Goal: Task Accomplishment & Management: Manage account settings

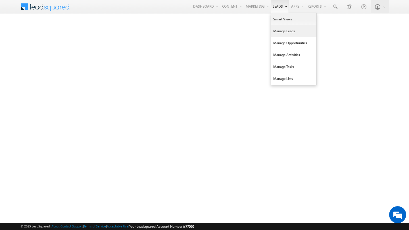
click at [277, 35] on link "Manage Leads" at bounding box center [293, 31] width 45 height 12
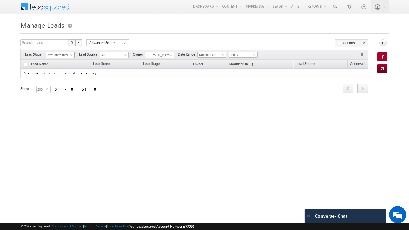
click at [55, 55] on span "Not Interested" at bounding box center [59, 55] width 27 height 5
click at [54, 68] on link "Contact" at bounding box center [60, 66] width 29 height 5
click at [256, 54] on span at bounding box center [255, 56] width 5 height 5
click at [249, 66] on link "Custom" at bounding box center [244, 66] width 29 height 5
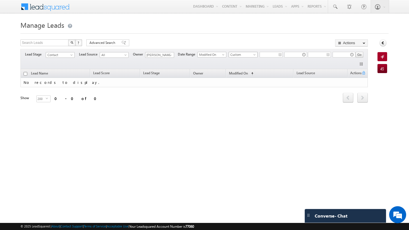
click at [244, 56] on span "Custom" at bounding box center [242, 54] width 27 height 5
click at [244, 61] on link "All Time" at bounding box center [244, 60] width 29 height 5
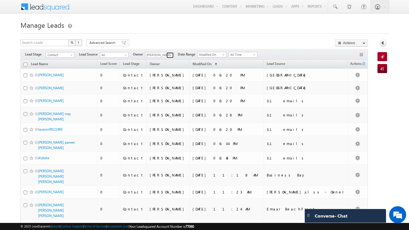
click at [167, 56] on link at bounding box center [169, 56] width 7 height 6
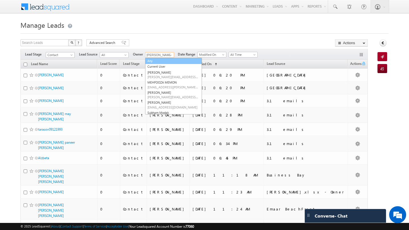
click at [162, 61] on link "Any" at bounding box center [173, 61] width 57 height 7
type input "Any"
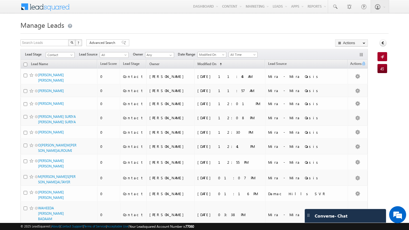
click at [142, 31] on div at bounding box center [204, 32] width 368 height 4
click at [96, 43] on span "Advanced Search" at bounding box center [103, 42] width 28 height 5
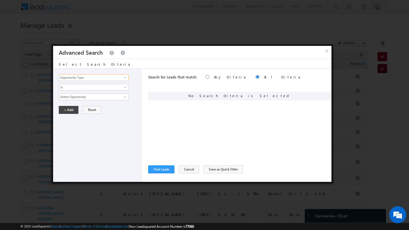
click at [114, 76] on input "Opportunity Type" at bounding box center [94, 77] width 70 height 7
click at [103, 89] on link "Lead Source" at bounding box center [94, 89] width 70 height 7
type input "Lead Source"
click at [122, 98] on span "None Selected" at bounding box center [91, 97] width 64 height 6
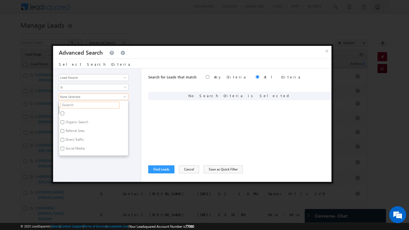
click at [98, 108] on input "text" at bounding box center [89, 105] width 59 height 7
type input "elli"
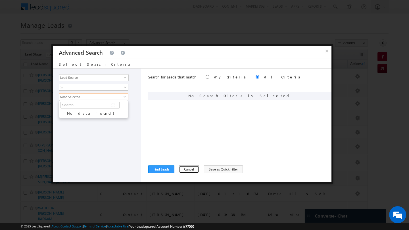
click at [180, 169] on button "Cancel" at bounding box center [189, 170] width 20 height 8
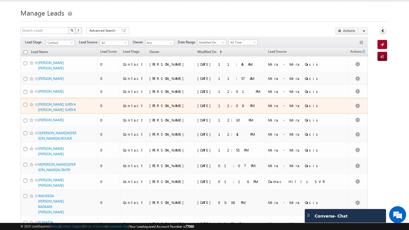
scroll to position [12, 0]
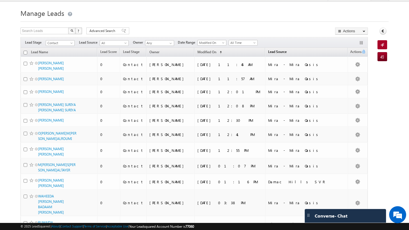
click at [269, 51] on span "Lead Source" at bounding box center [277, 52] width 18 height 4
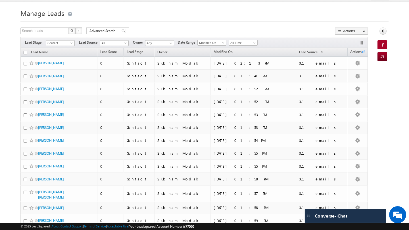
click at [210, 52] on th "Owner" at bounding box center [182, 52] width 56 height 9
click at [232, 53] on span "Modified On" at bounding box center [222, 52] width 19 height 4
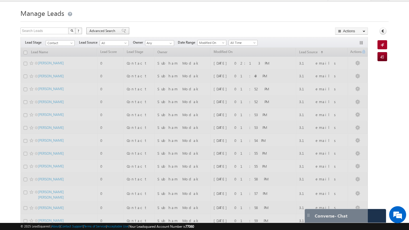
click at [94, 31] on span "Advanced Search" at bounding box center [103, 30] width 28 height 5
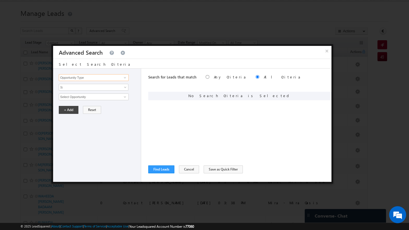
click at [91, 75] on input "Opportunity Type" at bounding box center [94, 77] width 70 height 7
click at [96, 95] on link "Last Activity Date" at bounding box center [94, 95] width 70 height 7
type input "Last Activity Date"
click at [82, 90] on span "Is" at bounding box center [90, 87] width 62 height 5
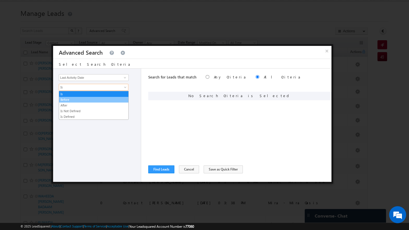
click at [80, 100] on link "Before" at bounding box center [93, 99] width 69 height 5
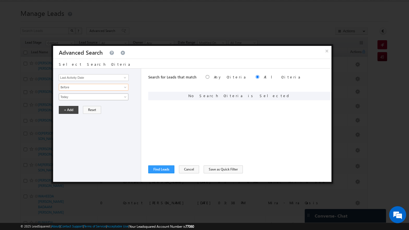
click at [81, 98] on span "Today" at bounding box center [90, 97] width 62 height 5
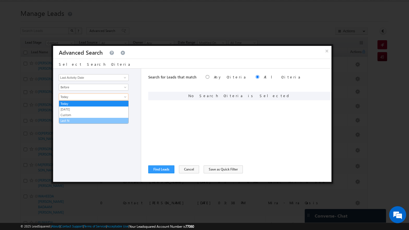
click at [84, 121] on link "Last N" at bounding box center [93, 120] width 69 height 5
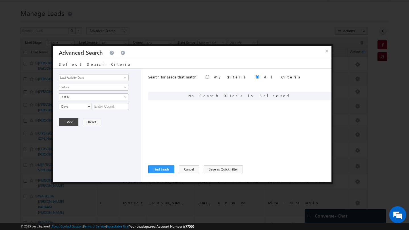
click at [90, 95] on span "Last N" at bounding box center [90, 97] width 62 height 5
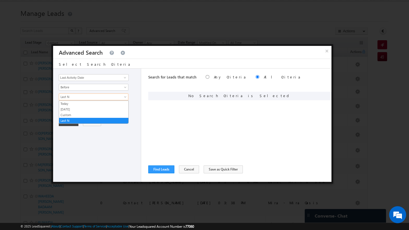
click at [145, 110] on div "Opportunity Type Lead Activity Task Sales Group Prospect Id Address 1 Address 2…" at bounding box center [192, 126] width 278 height 114
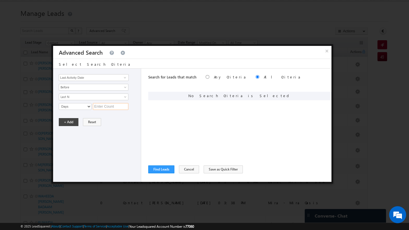
click at [117, 108] on input "text" at bounding box center [110, 106] width 35 height 7
type input "4"
click at [62, 122] on button "+ Add" at bounding box center [69, 122] width 20 height 8
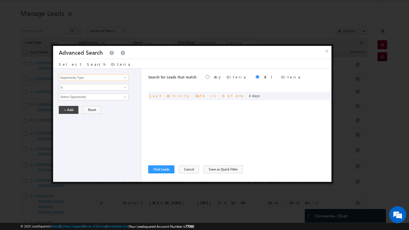
click at [88, 79] on input "Opportunity Type" at bounding box center [94, 77] width 70 height 7
click at [85, 95] on link "Modified On" at bounding box center [94, 95] width 70 height 7
type input "Modified On"
click at [75, 88] on span "Is" at bounding box center [90, 87] width 62 height 5
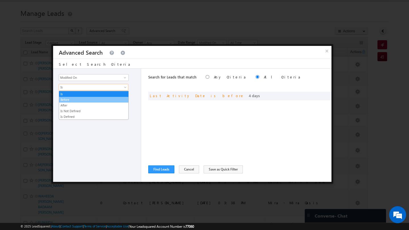
click at [76, 99] on link "Before" at bounding box center [93, 99] width 69 height 5
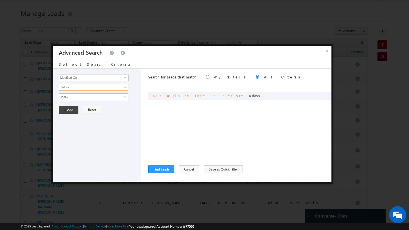
click at [73, 100] on link "Today" at bounding box center [94, 97] width 70 height 7
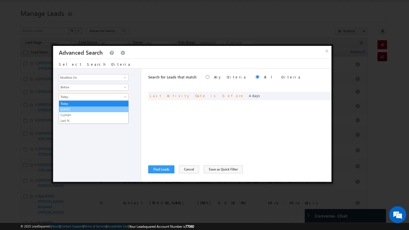
click at [73, 108] on link "Yesterday" at bounding box center [93, 109] width 69 height 5
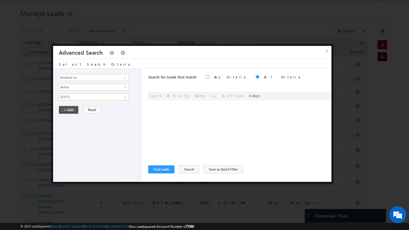
click at [69, 114] on button "+ Add" at bounding box center [69, 110] width 20 height 8
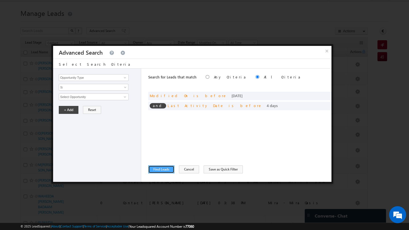
click at [169, 169] on button "Find Leads" at bounding box center [161, 170] width 26 height 8
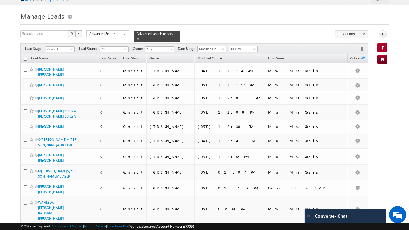
scroll to position [0, 0]
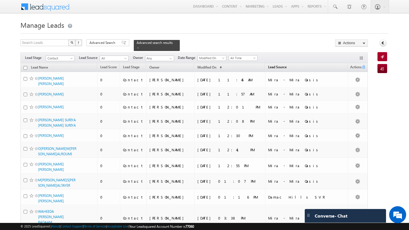
click at [265, 64] on link "Lead Source (sorted ascending)" at bounding box center [277, 67] width 24 height 7
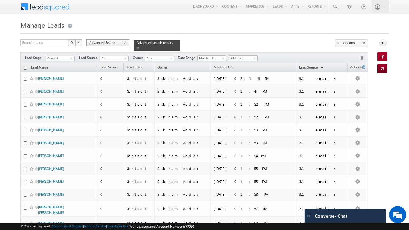
click at [107, 46] on div "Advanced Search" at bounding box center [107, 42] width 43 height 7
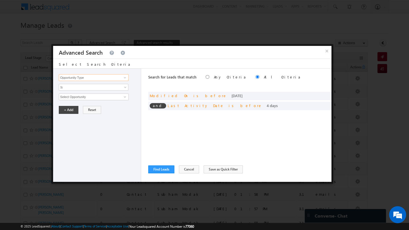
click at [90, 80] on input "Opportunity Type" at bounding box center [94, 77] width 70 height 7
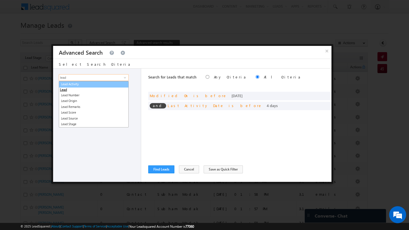
click at [85, 83] on link "Lead Activity" at bounding box center [94, 84] width 70 height 7
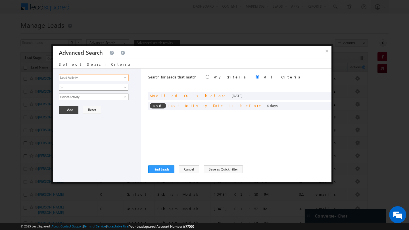
type input "Lead Activity"
click at [75, 85] on link "Is" at bounding box center [94, 87] width 70 height 7
click at [75, 97] on link "Is Not" at bounding box center [93, 99] width 69 height 5
click at [95, 96] on input "Select Activity" at bounding box center [94, 97] width 70 height 7
click at [124, 99] on span at bounding box center [125, 97] width 5 height 5
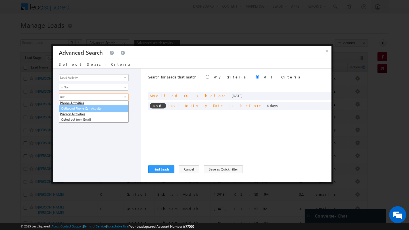
click at [108, 109] on link "Outbound Phone Call Activity" at bounding box center [94, 109] width 70 height 7
type input "Outbound Phone Call Activity"
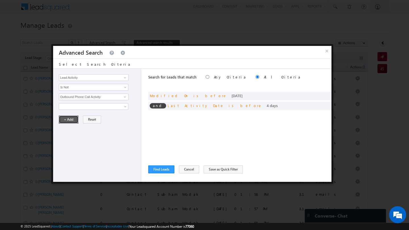
click at [72, 123] on button "+ Add" at bounding box center [69, 120] width 20 height 8
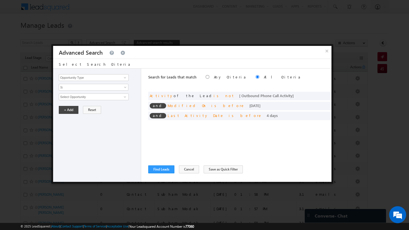
click at [158, 174] on div "Search for Leads that match Any Criteria All Criteria Note that the current tri…" at bounding box center [239, 126] width 183 height 114
click at [158, 172] on button "Find Leads" at bounding box center [161, 170] width 26 height 8
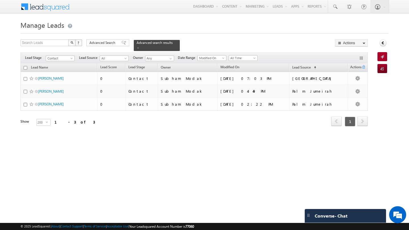
click at [24, 66] on input "checkbox" at bounding box center [26, 68] width 4 height 4
checkbox input "true"
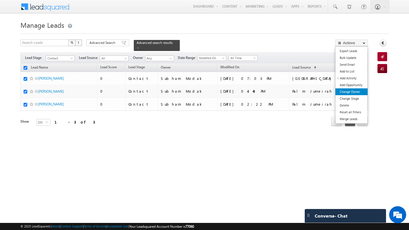
click at [355, 91] on link "Change Owner" at bounding box center [351, 92] width 32 height 7
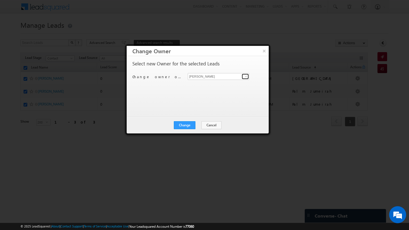
click at [247, 78] on span at bounding box center [246, 76] width 5 height 5
click at [203, 85] on link "Swarup Chandradas swarup.chandradas@indglobal.ae" at bounding box center [219, 85] width 62 height 11
type input "Swarup Chandradas"
click at [189, 127] on button "Change" at bounding box center [185, 125] width 22 height 8
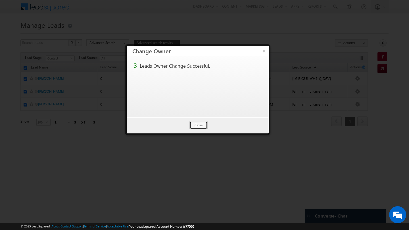
click at [203, 128] on button "Close" at bounding box center [198, 125] width 18 height 8
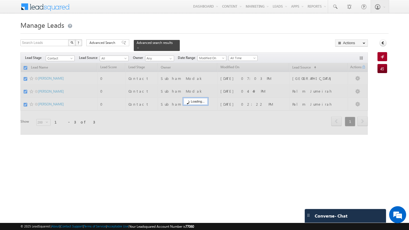
click at [203, 128] on div at bounding box center [193, 99] width 347 height 72
checkbox input "false"
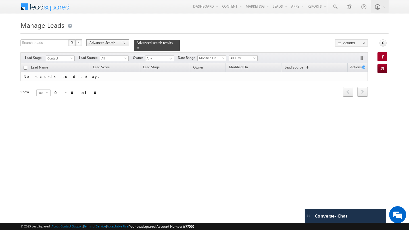
click at [101, 43] on span "Advanced Search" at bounding box center [103, 42] width 28 height 5
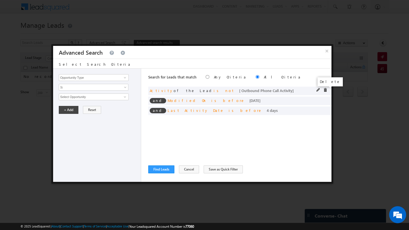
click at [325, 90] on span at bounding box center [325, 90] width 4 height 4
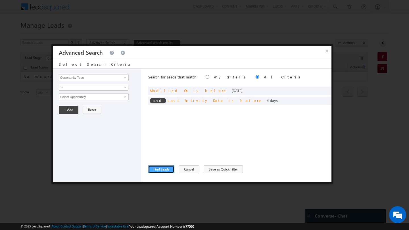
click at [163, 171] on button "Find Leads" at bounding box center [161, 170] width 26 height 8
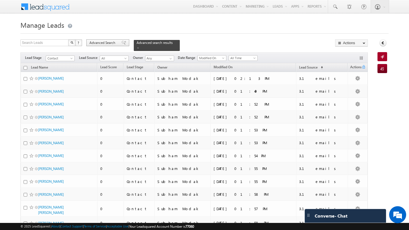
click at [105, 45] on span "Advanced Search" at bounding box center [103, 42] width 28 height 5
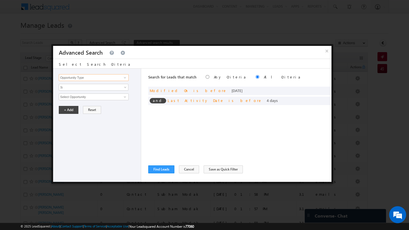
click at [104, 77] on input "Opportunity Type" at bounding box center [94, 77] width 70 height 7
click at [85, 90] on link "Lead Source" at bounding box center [94, 89] width 70 height 7
type input "Lead Source"
click at [79, 96] on span "None Selected" at bounding box center [91, 97] width 64 height 6
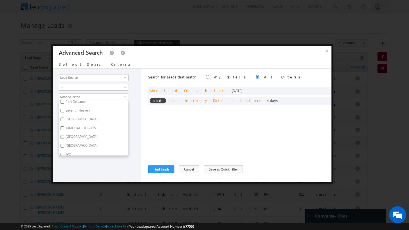
scroll to position [201, 0]
click at [64, 130] on label "JVC" at bounding box center [67, 131] width 17 height 9
click at [64, 130] on input "JVC" at bounding box center [62, 131] width 4 height 4
checkbox input "true"
click at [62, 120] on input "Jumeirah Park" at bounding box center [62, 122] width 4 height 4
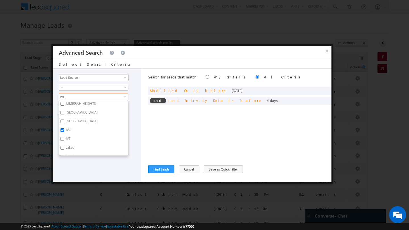
checkbox input "true"
click at [61, 138] on label "JVT" at bounding box center [67, 140] width 17 height 9
click at [61, 138] on input "JVT" at bounding box center [62, 139] width 4 height 4
checkbox input "true"
click at [62, 147] on input "Lakes" at bounding box center [62, 148] width 4 height 4
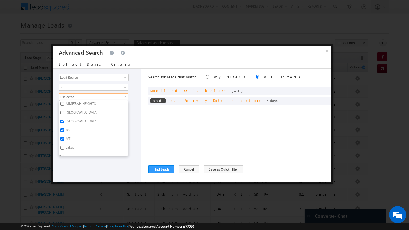
checkbox input "true"
click at [64, 117] on label "Arabian Ranches" at bounding box center [77, 121] width 37 height 9
click at [64, 119] on input "Arabian Ranches" at bounding box center [62, 121] width 4 height 4
checkbox input "true"
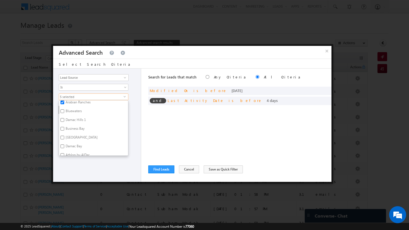
scroll to position [308, 0]
click at [75, 169] on div "Opportunity Type Lead Activity Task Sales Group Prospect Id Address 1 Address 2…" at bounding box center [97, 126] width 88 height 114
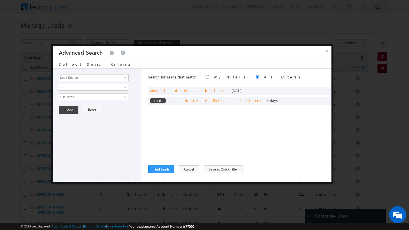
click at [87, 98] on span "5 selected" at bounding box center [91, 97] width 64 height 6
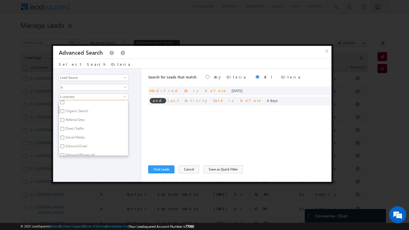
scroll to position [0, 0]
click at [61, 105] on label "Jumeirah Island" at bounding box center [81, 104] width 44 height 9
click at [61, 105] on input "Jumeirah Island" at bounding box center [62, 104] width 4 height 4
checkbox input "true"
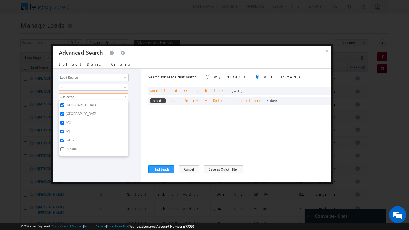
click at [63, 112] on input "Jumeirah Park" at bounding box center [62, 114] width 4 height 4
checkbox input "false"
click at [63, 104] on input "Jumeirah Island" at bounding box center [62, 106] width 4 height 4
checkbox input "false"
click at [62, 121] on input "JVC" at bounding box center [62, 123] width 4 height 4
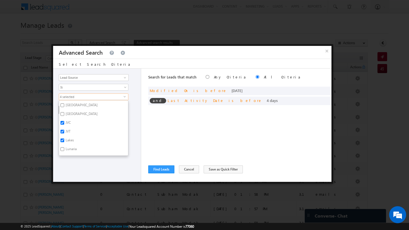
checkbox input "false"
click at [64, 130] on input "JVT" at bounding box center [62, 132] width 4 height 4
checkbox input "false"
click at [64, 139] on input "Lakes" at bounding box center [62, 141] width 4 height 4
checkbox input "false"
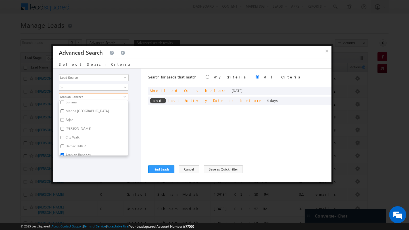
scroll to position [281, 0]
click at [62, 127] on input "Arabian Ranches" at bounding box center [62, 129] width 4 height 4
checkbox input "false"
click at [62, 159] on input "The Acres" at bounding box center [62, 161] width 4 height 4
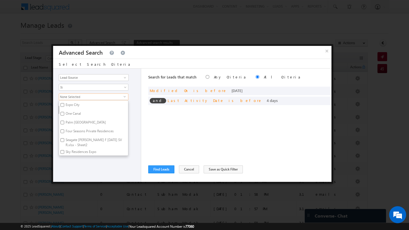
checkbox input "true"
click at [62, 147] on input "Emaar South" at bounding box center [62, 149] width 4 height 4
checkbox input "true"
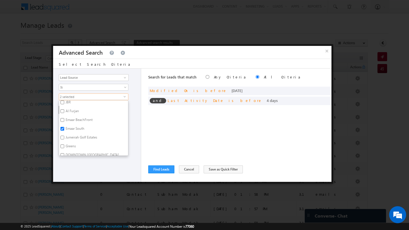
click at [64, 136] on input "Jumeirah Golf Estates" at bounding box center [62, 138] width 4 height 4
checkbox input "true"
click at [64, 145] on input "Greens" at bounding box center [62, 147] width 4 height 4
checkbox input "true"
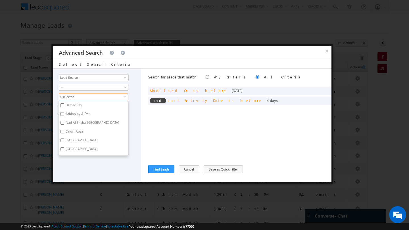
click at [60, 146] on label "DUBAI HILLS" at bounding box center [81, 150] width 44 height 9
click at [60, 148] on input "DUBAI HILLS" at bounding box center [62, 150] width 4 height 4
checkbox input "true"
click at [62, 150] on input "Dubai South" at bounding box center [62, 152] width 4 height 4
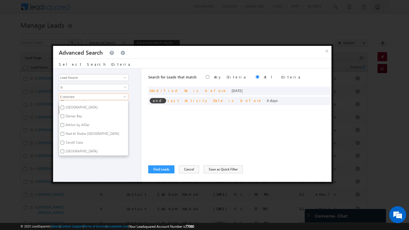
checkbox input "true"
click at [64, 132] on input "Nad Al Sheba-Berkeley Palace" at bounding box center [62, 134] width 4 height 4
checkbox input "true"
click at [62, 147] on input "Al Barari" at bounding box center [62, 149] width 4 height 4
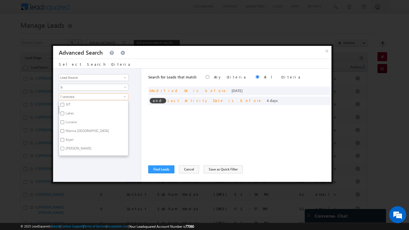
checkbox input "true"
click at [63, 142] on input "Arabian Ranches" at bounding box center [62, 144] width 4 height 4
checkbox input "true"
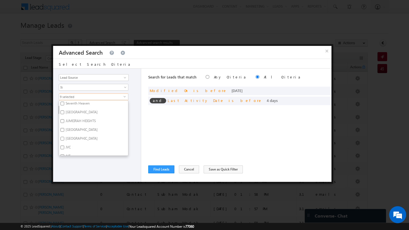
click at [63, 137] on input "Jumeirah Park" at bounding box center [62, 139] width 4 height 4
checkbox input "true"
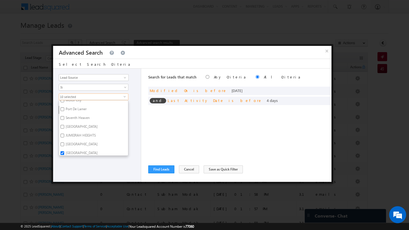
scroll to position [167, 0]
click at [61, 127] on input "Victory Heights" at bounding box center [62, 129] width 4 height 4
checkbox input "true"
click at [64, 134] on label "Mira - Mira Oasis" at bounding box center [78, 134] width 38 height 9
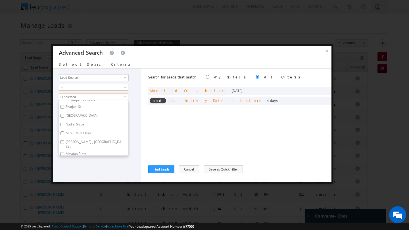
click at [64, 134] on input "Mira - Mira Oasis" at bounding box center [62, 134] width 4 height 4
checkbox input "true"
click at [64, 125] on label "Nad al Shiba" at bounding box center [74, 125] width 31 height 9
click at [64, 125] on input "Nad al Shiba" at bounding box center [62, 125] width 4 height 4
checkbox input "true"
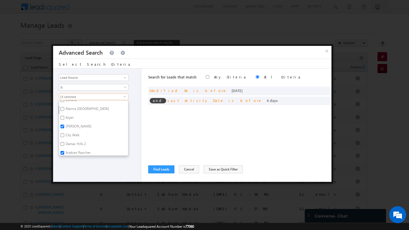
scroll to position [437, 0]
click at [135, 145] on div "Opportunity Type Lead Activity Task Sales Group Prospect Id Address 1 Address 2…" at bounding box center [97, 126] width 88 height 114
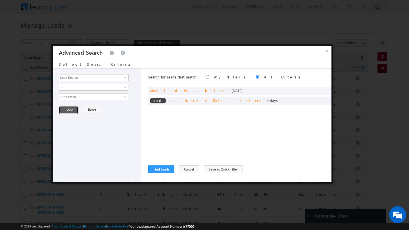
click at [72, 110] on button "+ Add" at bounding box center [69, 110] width 20 height 8
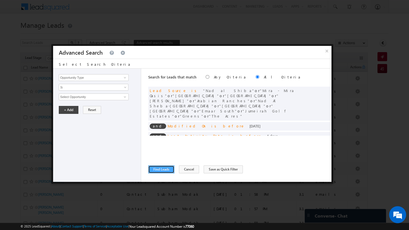
click at [164, 169] on button "Find Leads" at bounding box center [161, 170] width 26 height 8
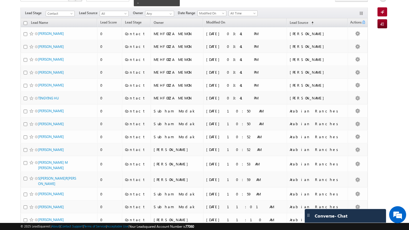
scroll to position [0, 0]
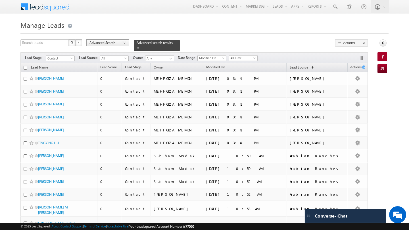
click at [104, 46] on div "Advanced Search" at bounding box center [107, 42] width 43 height 7
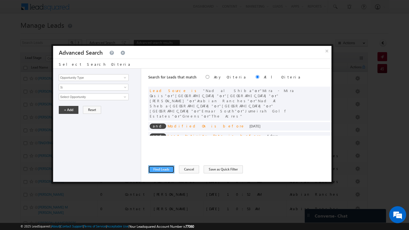
click at [155, 171] on button "Find Leads" at bounding box center [161, 170] width 26 height 8
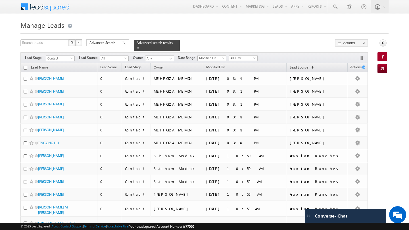
click at [25, 66] on input "checkbox" at bounding box center [26, 68] width 4 height 4
checkbox input "true"
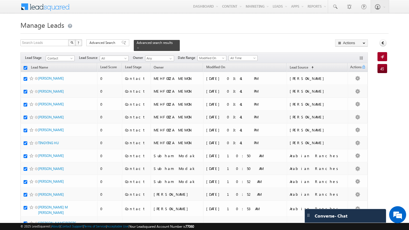
checkbox input "true"
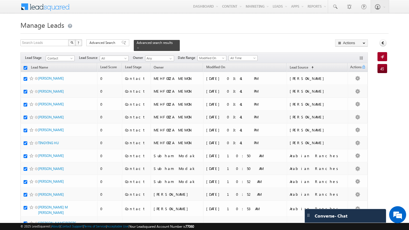
checkbox input "true"
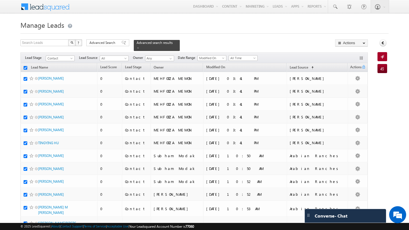
checkbox input "true"
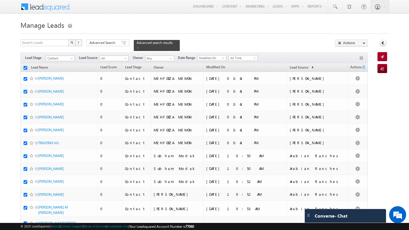
checkbox input "true"
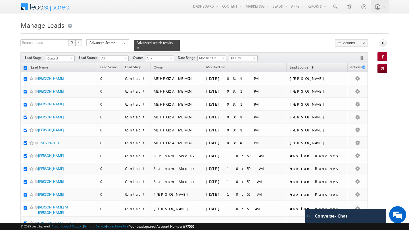
checkbox input "true"
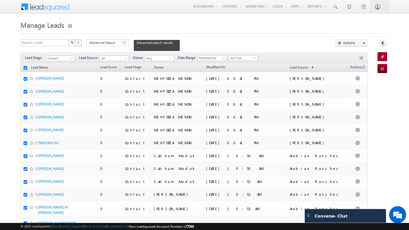
checkbox input "true"
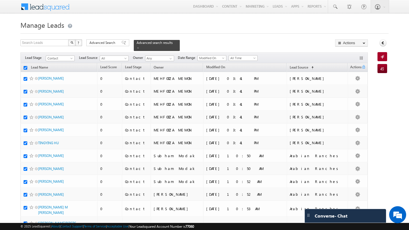
checkbox input "true"
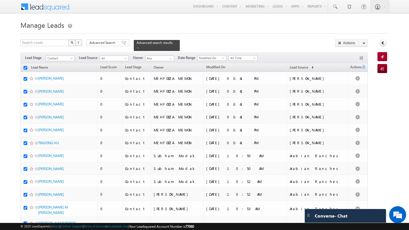
checkbox input "true"
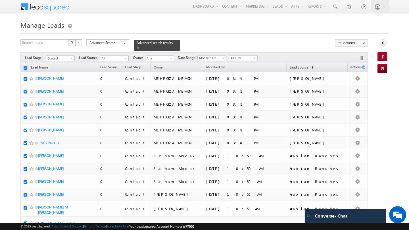
checkbox input "true"
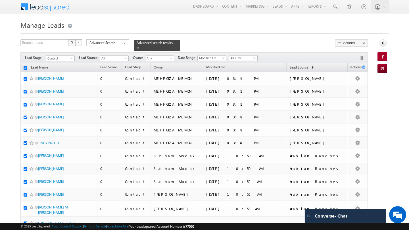
checkbox input "true"
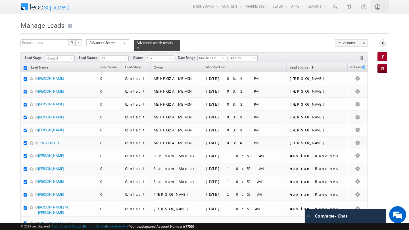
checkbox input "true"
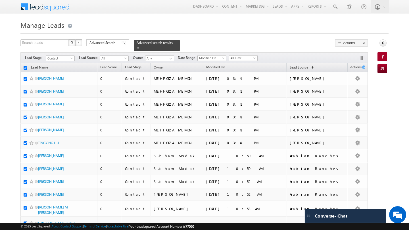
checkbox input "true"
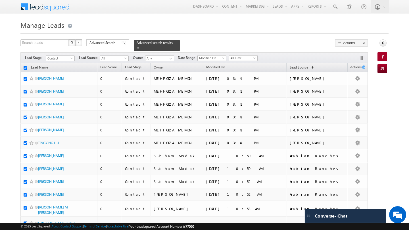
checkbox input "true"
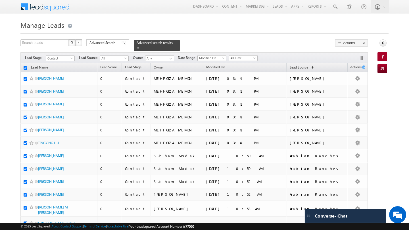
checkbox input "true"
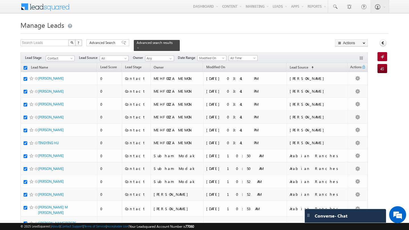
checkbox input "true"
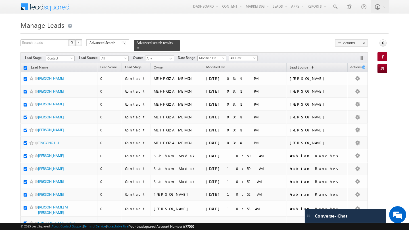
checkbox input "true"
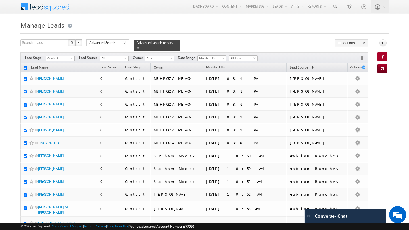
checkbox input "true"
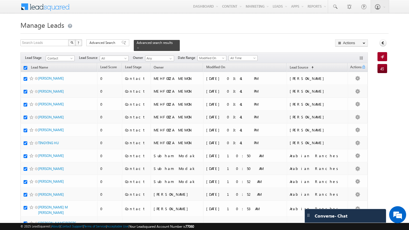
checkbox input "true"
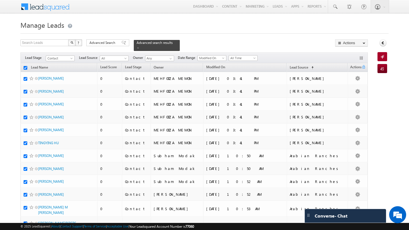
checkbox input "true"
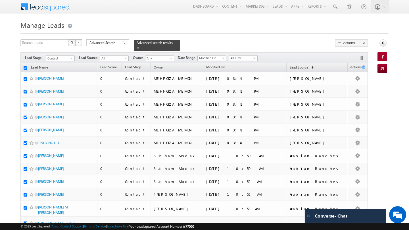
checkbox input "true"
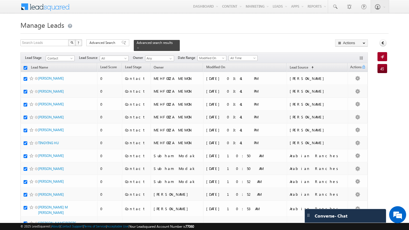
checkbox input "true"
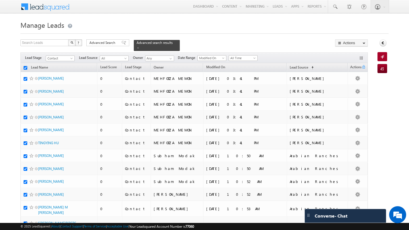
checkbox input "true"
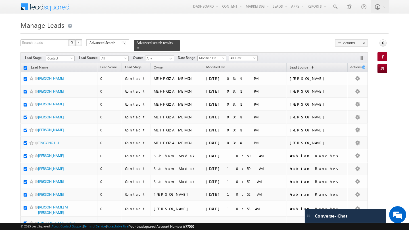
checkbox input "true"
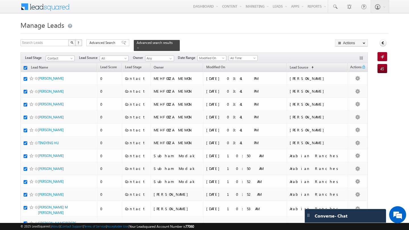
checkbox input "true"
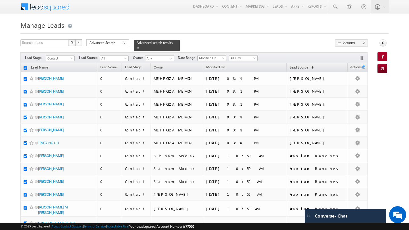
checkbox input "true"
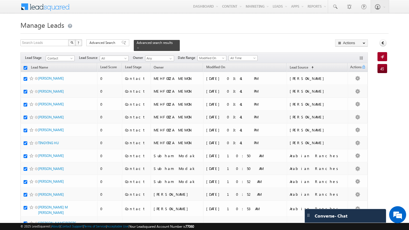
checkbox input "true"
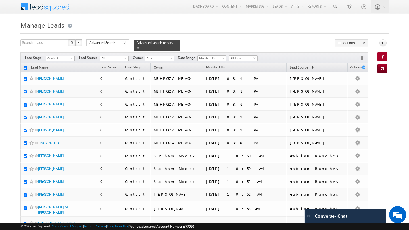
checkbox input "true"
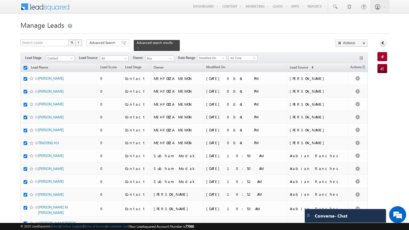
checkbox input "true"
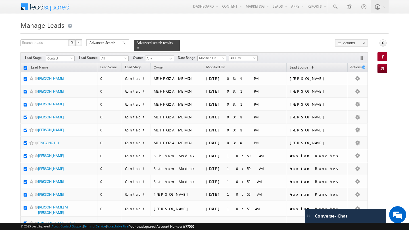
checkbox input "true"
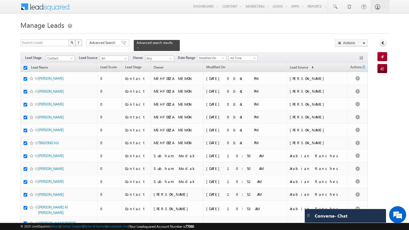
checkbox input "true"
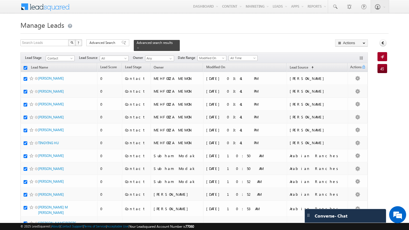
checkbox input "true"
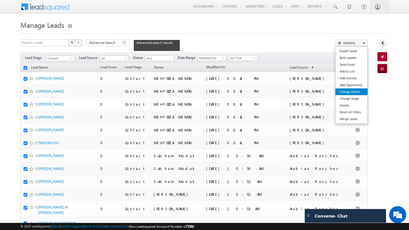
click at [353, 91] on link "Change Owner" at bounding box center [351, 92] width 32 height 7
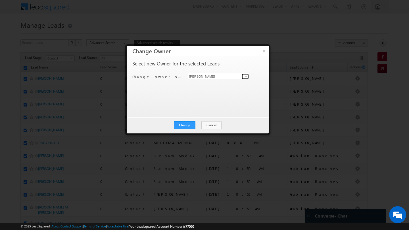
click at [243, 77] on link at bounding box center [245, 77] width 7 height 6
click at [223, 87] on span "swarup.chandradas@indglobal.ae" at bounding box center [215, 88] width 51 height 4
click at [189, 124] on button "Change" at bounding box center [185, 125] width 22 height 8
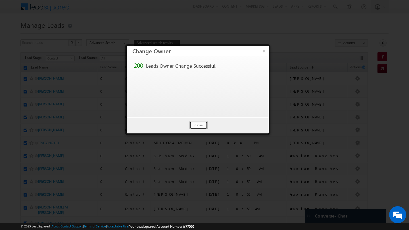
click at [194, 124] on button "Close" at bounding box center [198, 125] width 18 height 8
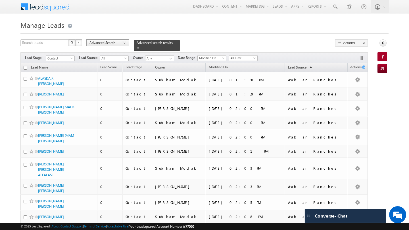
click at [108, 42] on span "Advanced Search" at bounding box center [103, 42] width 28 height 5
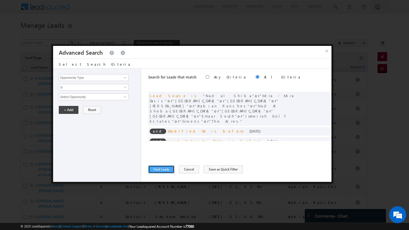
click at [165, 173] on button "Find Leads" at bounding box center [161, 170] width 26 height 8
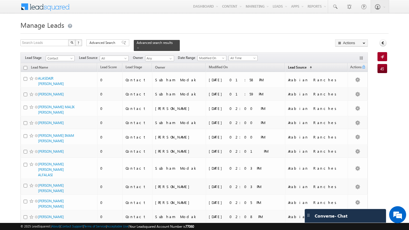
click at [306, 65] on span "Lead Source" at bounding box center [297, 67] width 18 height 4
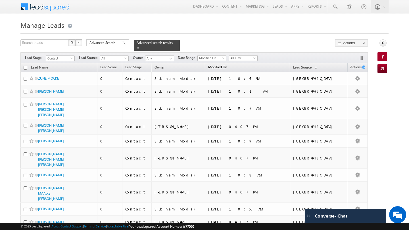
click at [227, 66] on span "Modified On" at bounding box center [217, 67] width 19 height 4
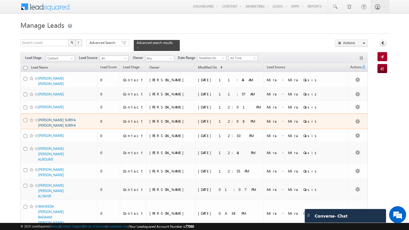
click at [53, 124] on link "IMRAN SURIYA ABDUL RAHIM SURIYA" at bounding box center [57, 123] width 38 height 10
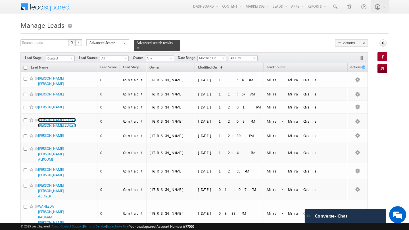
click at [26, 66] on input "checkbox" at bounding box center [26, 68] width 4 height 4
checkbox input "true"
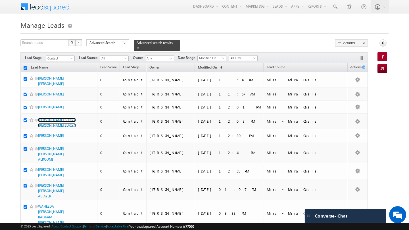
checkbox input "true"
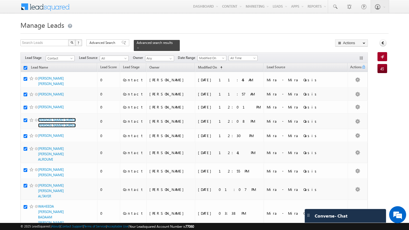
checkbox input "true"
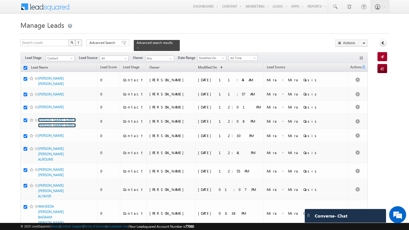
checkbox input "true"
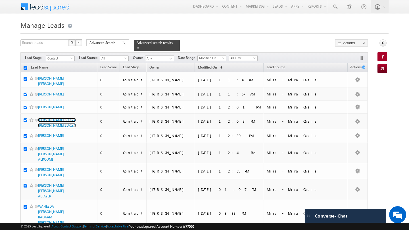
checkbox input "true"
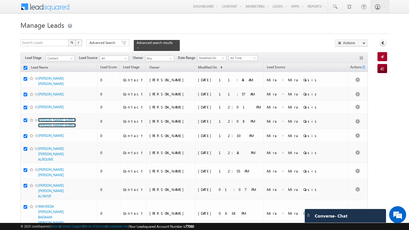
checkbox input "true"
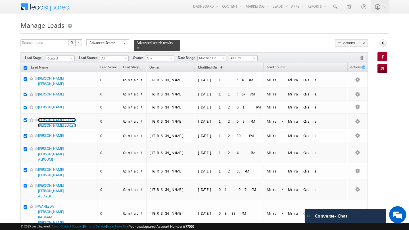
checkbox input "true"
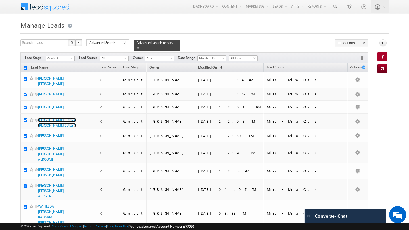
checkbox input "true"
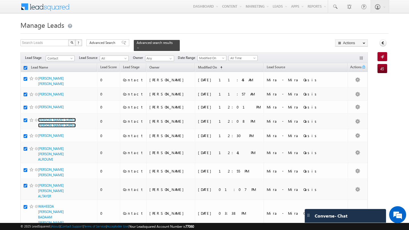
checkbox input "true"
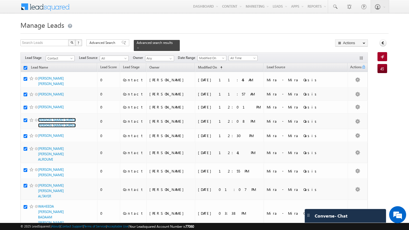
checkbox input "true"
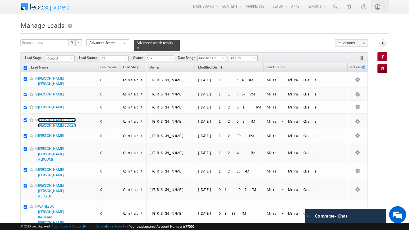
checkbox input "true"
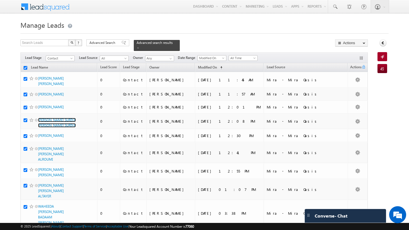
checkbox input "true"
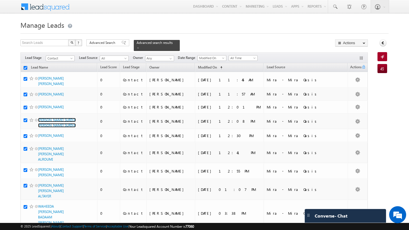
checkbox input "true"
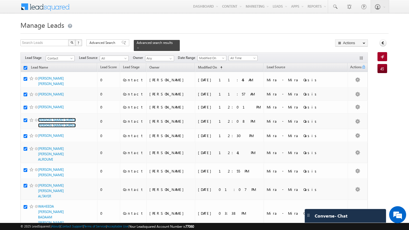
checkbox input "true"
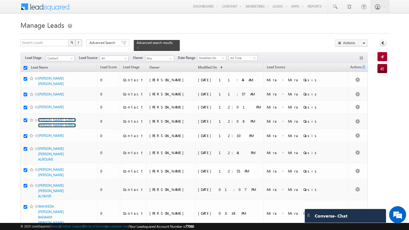
checkbox input "true"
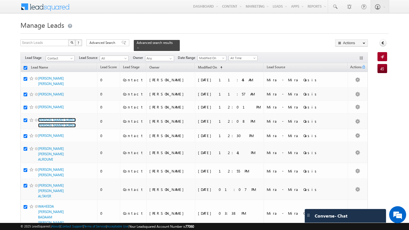
checkbox input "true"
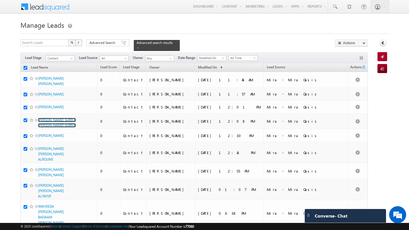
checkbox input "true"
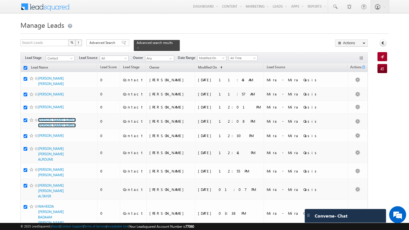
checkbox input "true"
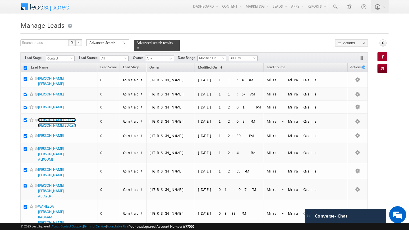
checkbox input "true"
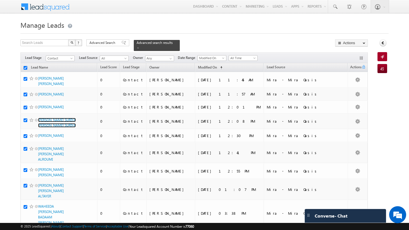
checkbox input "true"
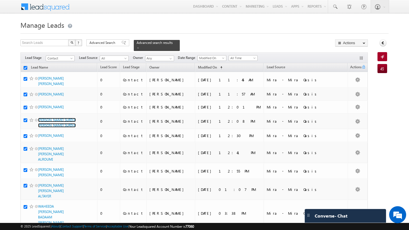
checkbox input "true"
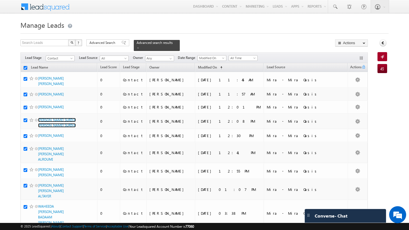
checkbox input "true"
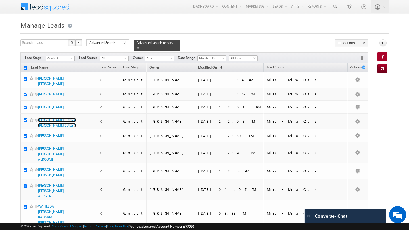
checkbox input "true"
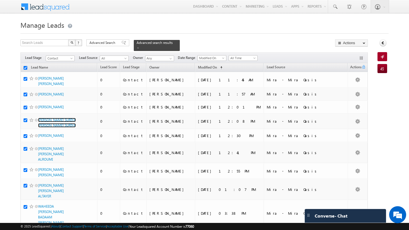
checkbox input "true"
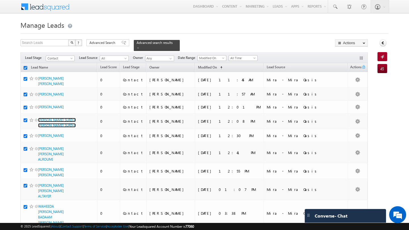
checkbox input "true"
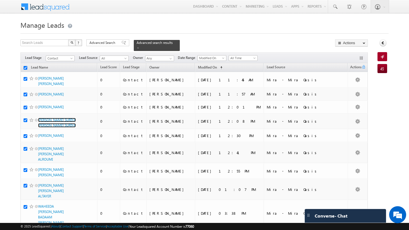
checkbox input "true"
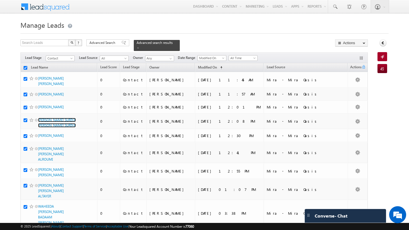
checkbox input "true"
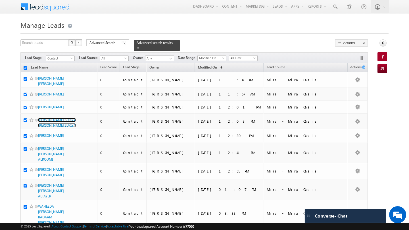
checkbox input "true"
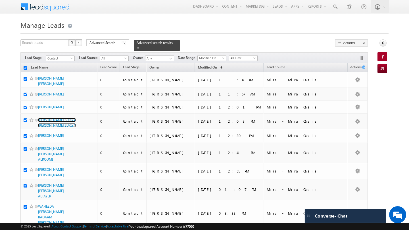
checkbox input "true"
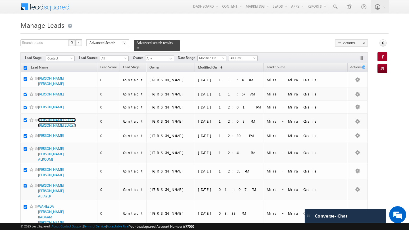
checkbox input "true"
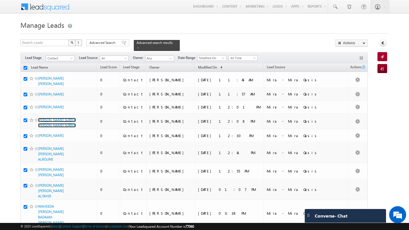
checkbox input "true"
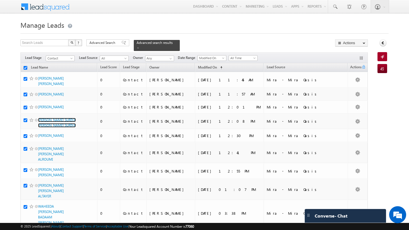
checkbox input "true"
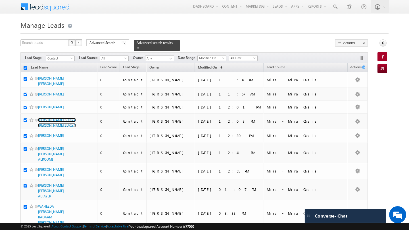
checkbox input "true"
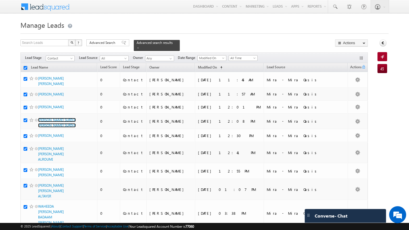
checkbox input "true"
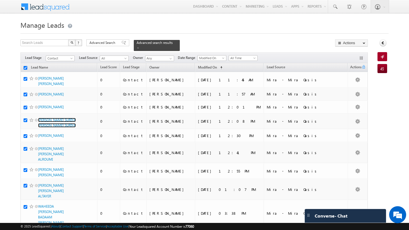
checkbox input "true"
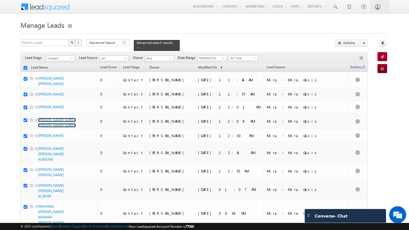
checkbox input "true"
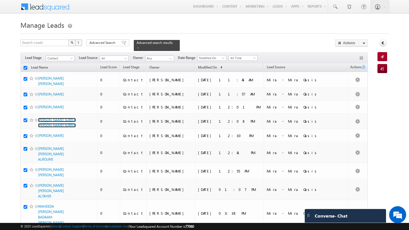
checkbox input "true"
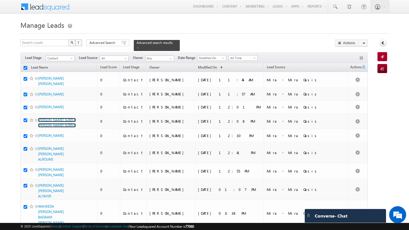
checkbox input "true"
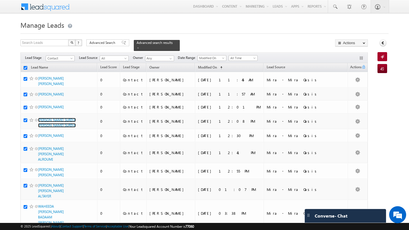
checkbox input "true"
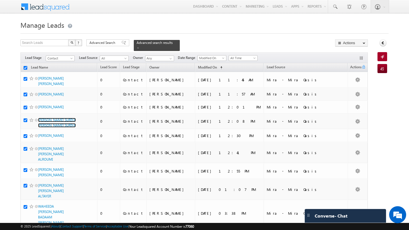
checkbox input "true"
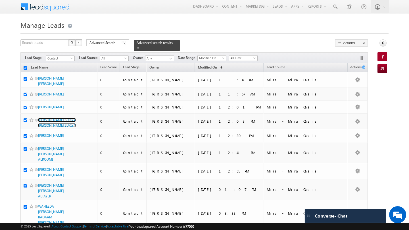
checkbox input "true"
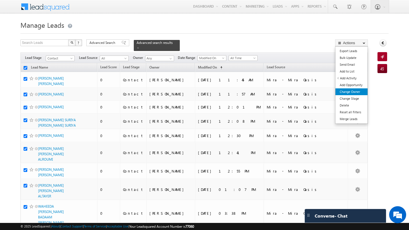
click at [352, 93] on link "Change Owner" at bounding box center [351, 92] width 32 height 7
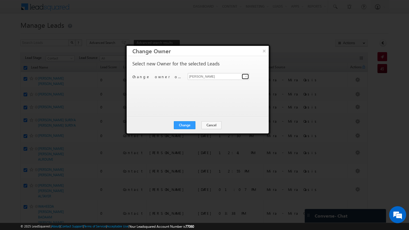
click at [244, 77] on span at bounding box center [246, 76] width 5 height 5
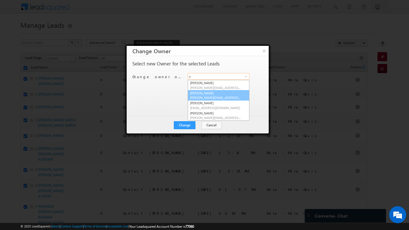
click at [218, 96] on span "pratyush.kuanr@indglobal.ae" at bounding box center [215, 98] width 51 height 4
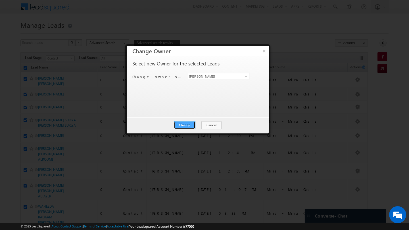
click at [191, 124] on button "Change" at bounding box center [185, 125] width 22 height 8
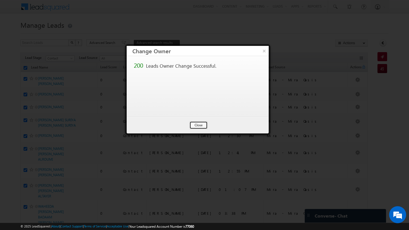
click at [191, 124] on button "Close" at bounding box center [198, 125] width 18 height 8
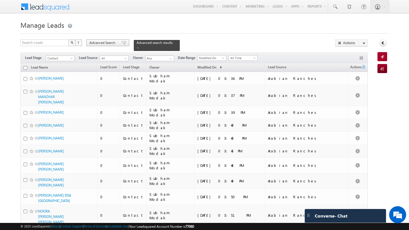
click at [101, 44] on span "Advanced Search" at bounding box center [103, 42] width 28 height 5
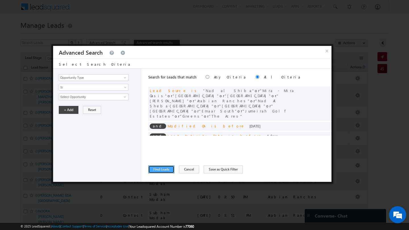
click at [167, 170] on button "Find Leads" at bounding box center [161, 170] width 26 height 8
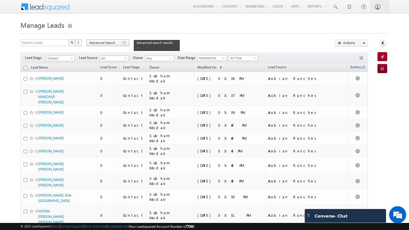
click at [104, 43] on span "Advanced Search" at bounding box center [103, 42] width 28 height 5
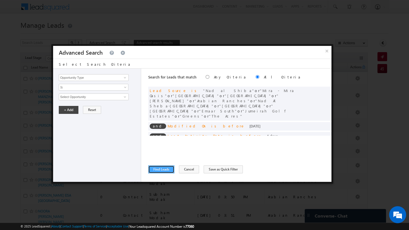
click at [159, 170] on button "Find Leads" at bounding box center [161, 170] width 26 height 8
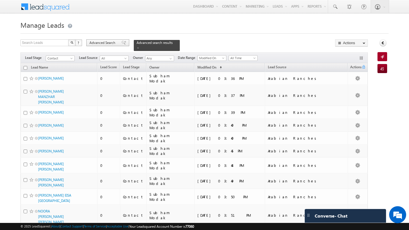
click at [105, 41] on span "Advanced Search" at bounding box center [103, 42] width 28 height 5
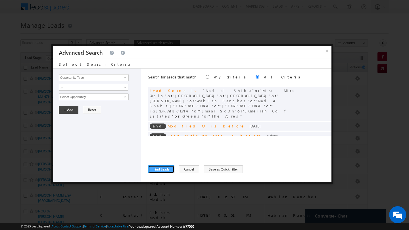
click at [165, 167] on button "Find Leads" at bounding box center [161, 170] width 26 height 8
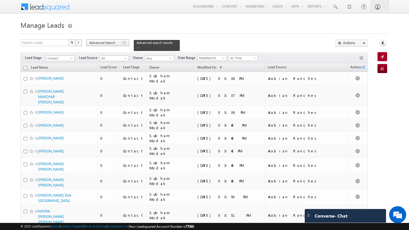
click at [103, 40] on div "Advanced Search" at bounding box center [107, 42] width 43 height 7
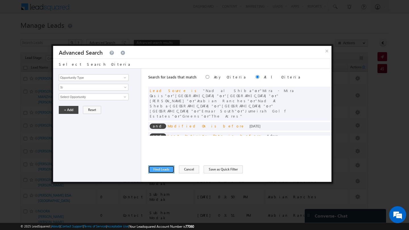
click at [157, 170] on button "Find Leads" at bounding box center [161, 170] width 26 height 8
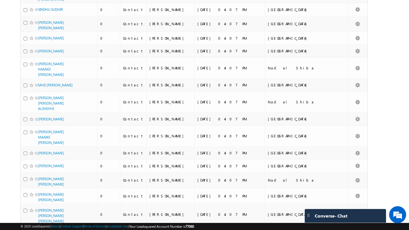
scroll to position [2770, 0]
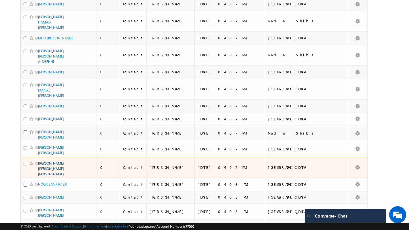
click at [59, 161] on link "HAIDER ALI PASHA MOHAMMAD ALI PASHA" at bounding box center [51, 168] width 26 height 15
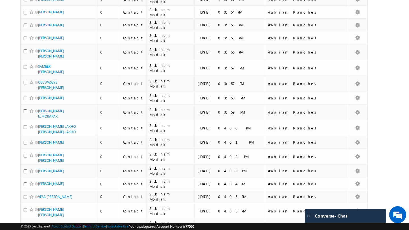
scroll to position [0, 0]
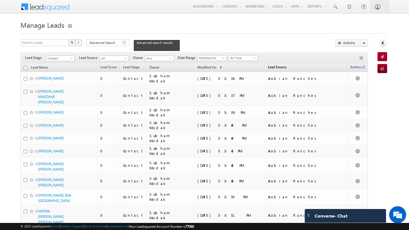
click at [285, 65] on span "Lead Source" at bounding box center [277, 67] width 18 height 4
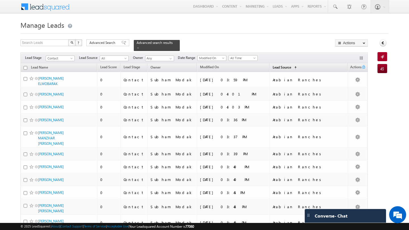
click at [291, 65] on span "Lead Source" at bounding box center [281, 67] width 18 height 4
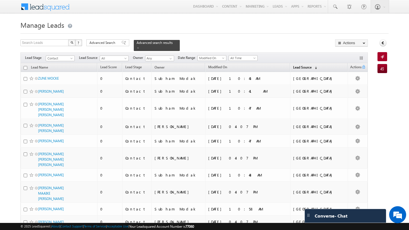
click at [313, 68] on link "Lead Source (sorted descending)" at bounding box center [305, 67] width 30 height 7
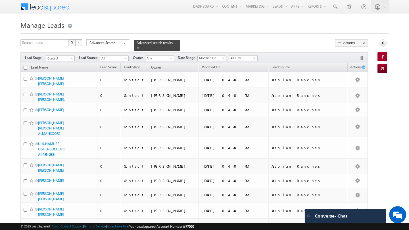
click at [26, 66] on input "checkbox" at bounding box center [26, 68] width 4 height 4
click at [290, 65] on span "Lead Source" at bounding box center [280, 67] width 18 height 4
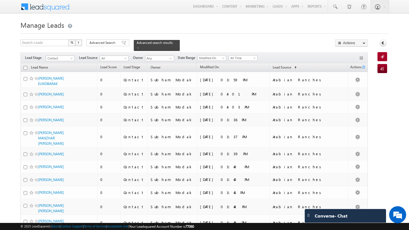
click at [24, 66] on input "checkbox" at bounding box center [26, 68] width 4 height 4
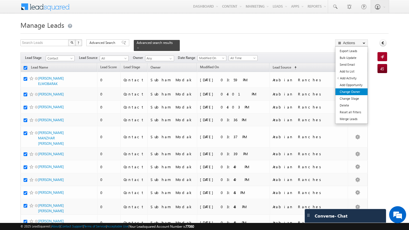
click at [358, 93] on link "Change Owner" at bounding box center [351, 92] width 32 height 7
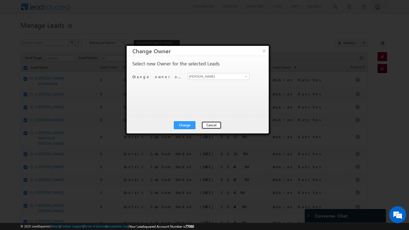
click at [210, 126] on button "Cancel" at bounding box center [211, 125] width 20 height 8
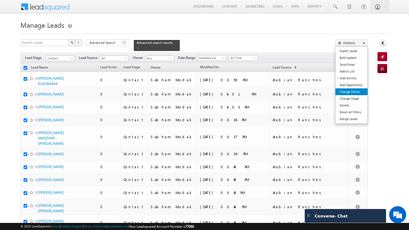
click at [357, 94] on link "Change Owner" at bounding box center [351, 92] width 32 height 7
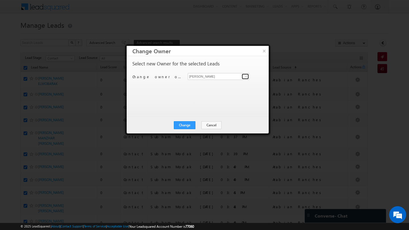
click at [244, 77] on span at bounding box center [246, 76] width 5 height 5
click at [208, 86] on span "mehfooza.memon@indglobal.ae" at bounding box center [215, 88] width 51 height 4
click at [186, 122] on button "Change" at bounding box center [185, 125] width 22 height 8
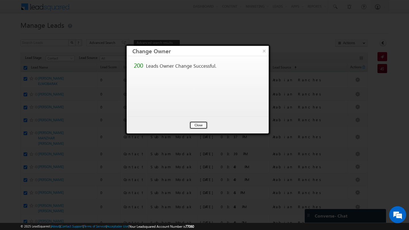
click at [200, 124] on button "Close" at bounding box center [198, 125] width 18 height 8
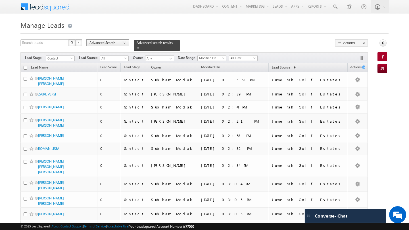
click at [106, 41] on span "Advanced Search" at bounding box center [103, 42] width 28 height 5
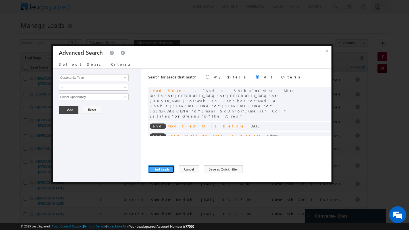
click at [158, 167] on button "Find Leads" at bounding box center [161, 170] width 26 height 8
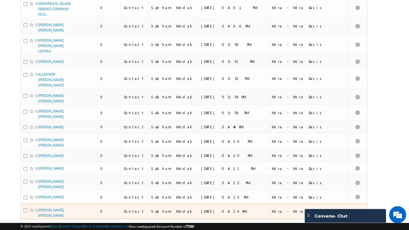
scroll to position [2753, 0]
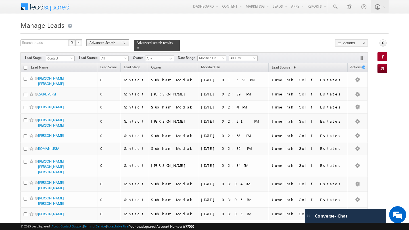
click at [104, 43] on span "Advanced Search" at bounding box center [103, 42] width 28 height 5
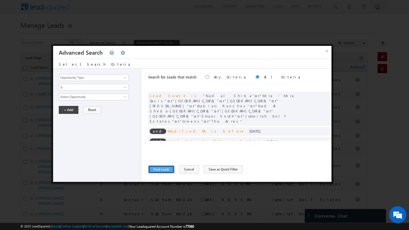
click at [161, 172] on button "Find Leads" at bounding box center [161, 170] width 26 height 8
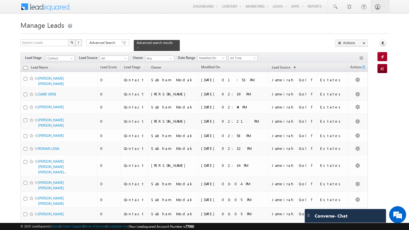
click at [26, 66] on input "checkbox" at bounding box center [26, 68] width 4 height 4
checkbox input "true"
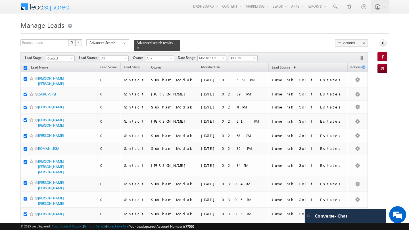
checkbox input "true"
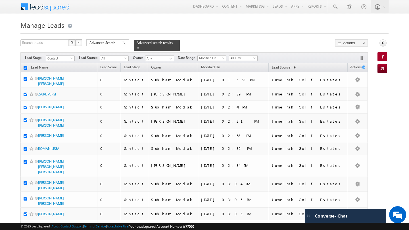
checkbox input "true"
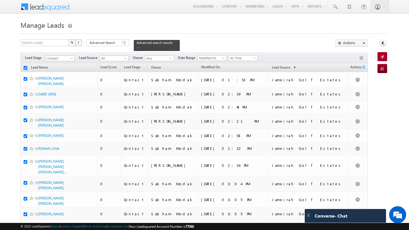
checkbox input "true"
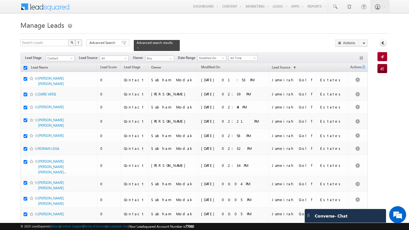
checkbox input "true"
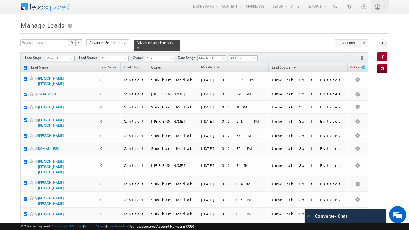
checkbox input "true"
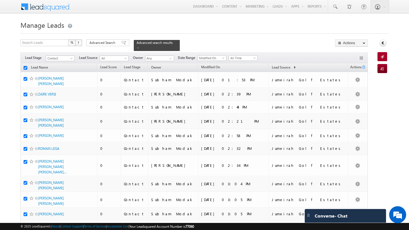
checkbox input "true"
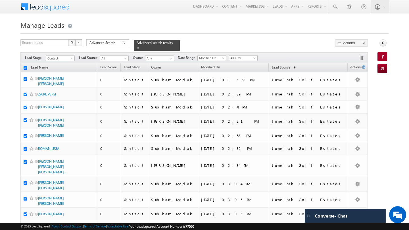
checkbox input "true"
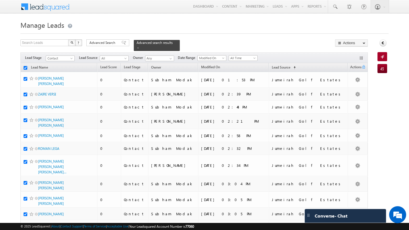
checkbox input "true"
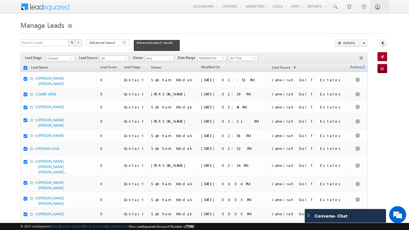
checkbox input "true"
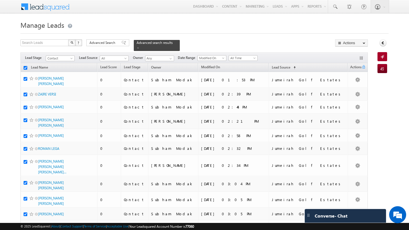
checkbox input "true"
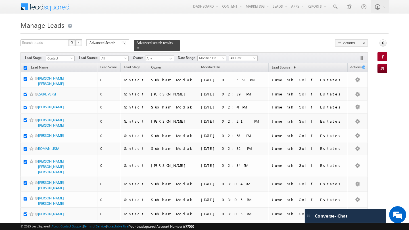
checkbox input "true"
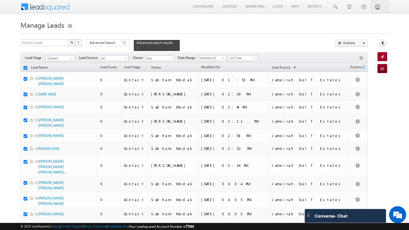
checkbox input "true"
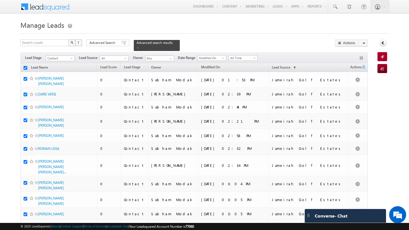
checkbox input "true"
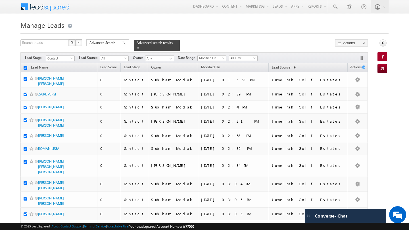
checkbox input "true"
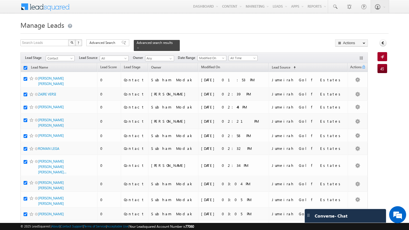
checkbox input "true"
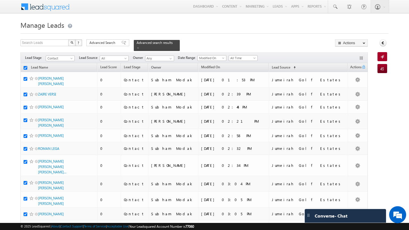
checkbox input "true"
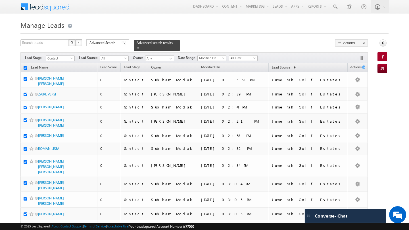
checkbox input "true"
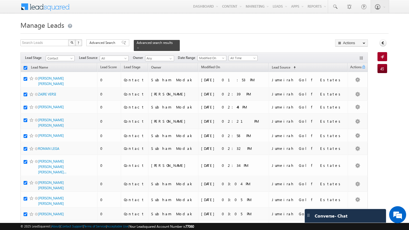
checkbox input "true"
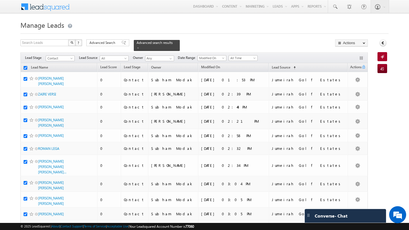
checkbox input "true"
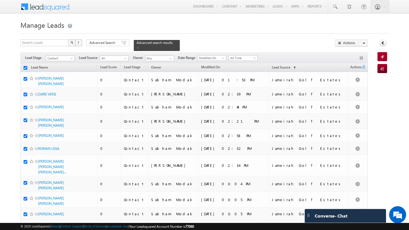
checkbox input "true"
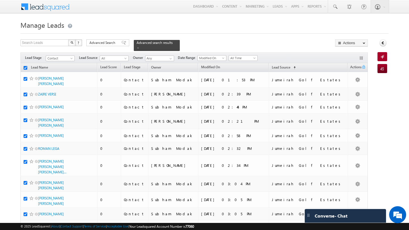
checkbox input "true"
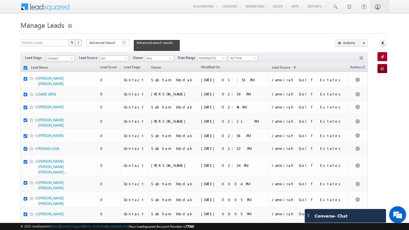
checkbox input "true"
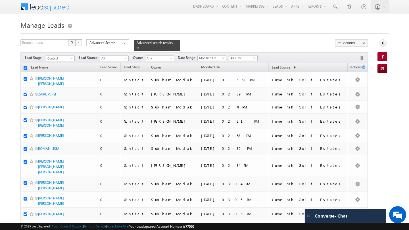
checkbox input "true"
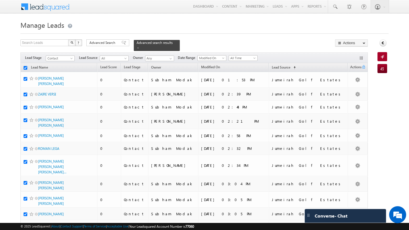
checkbox input "true"
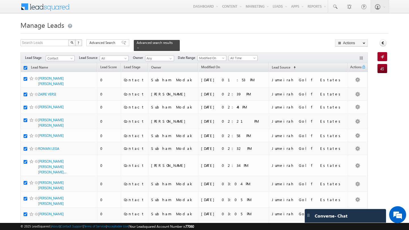
checkbox input "true"
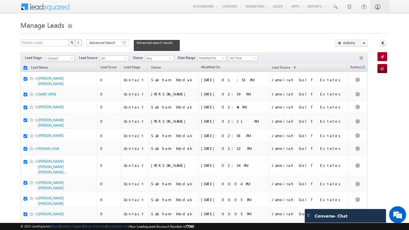
checkbox input "true"
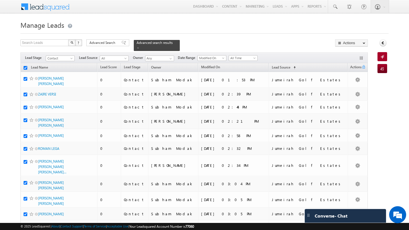
checkbox input "true"
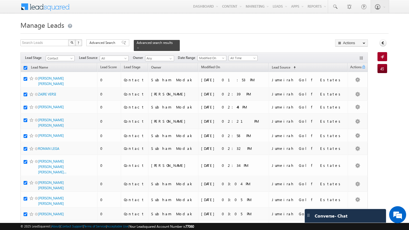
checkbox input "true"
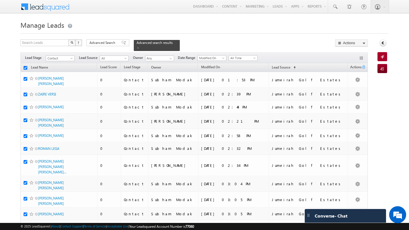
checkbox input "true"
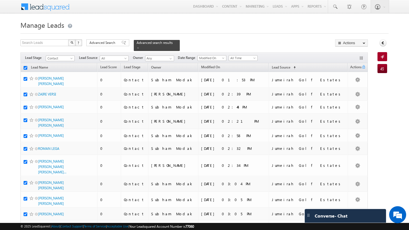
checkbox input "true"
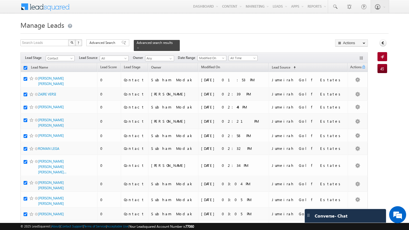
checkbox input "true"
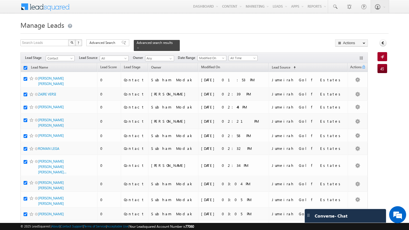
checkbox input "true"
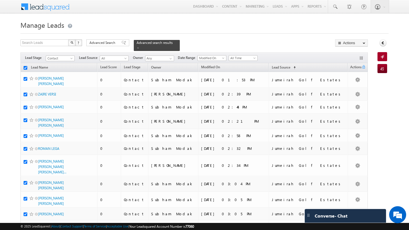
checkbox input "true"
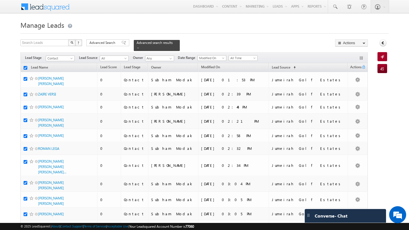
checkbox input "true"
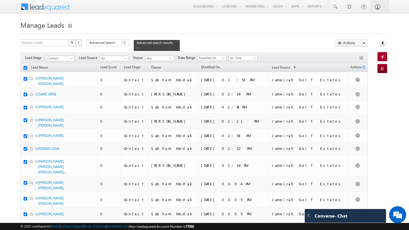
checkbox input "true"
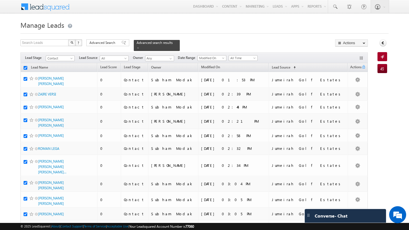
checkbox input "true"
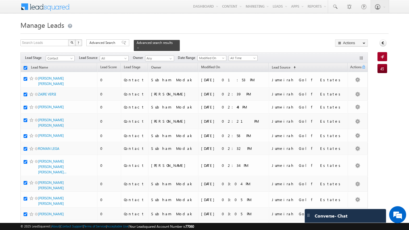
checkbox input "true"
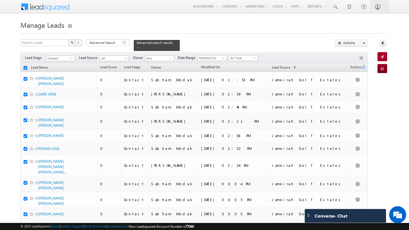
checkbox input "true"
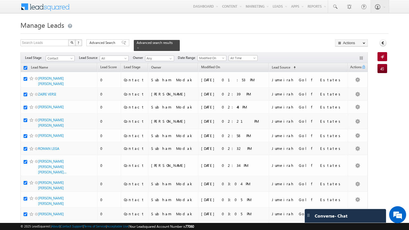
checkbox input "true"
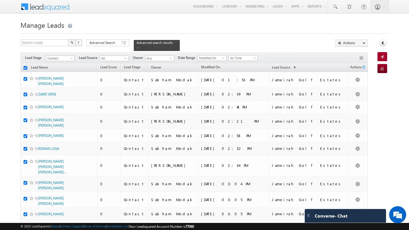
checkbox input "true"
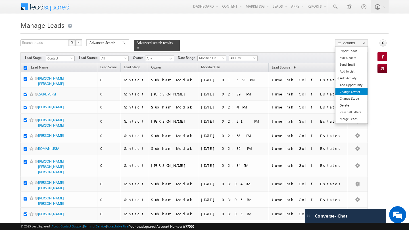
click at [358, 94] on link "Change Owner" at bounding box center [351, 92] width 32 height 7
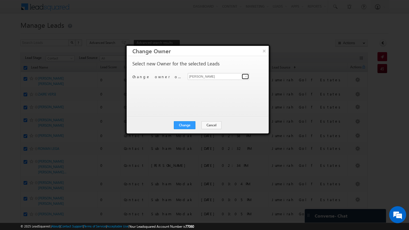
click at [245, 79] on link at bounding box center [245, 77] width 7 height 6
click at [213, 89] on span "subham.modak@indglobal.ae" at bounding box center [215, 88] width 51 height 4
click at [188, 126] on button "Change" at bounding box center [185, 125] width 22 height 8
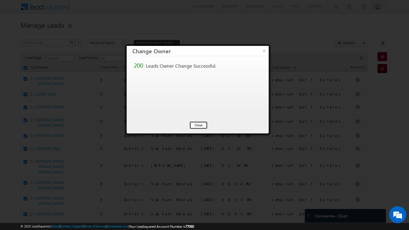
click at [203, 127] on button "Close" at bounding box center [198, 125] width 18 height 8
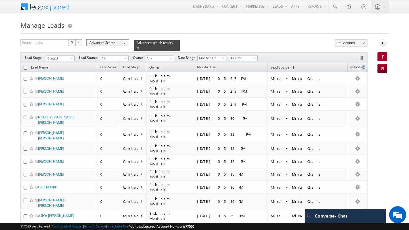
click at [110, 43] on span "Advanced Search" at bounding box center [103, 42] width 28 height 5
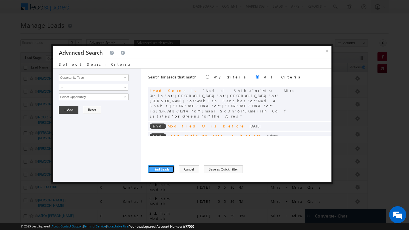
click at [163, 168] on button "Find Leads" at bounding box center [161, 170] width 26 height 8
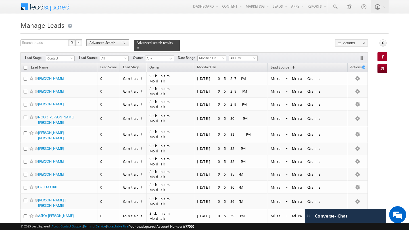
click at [109, 43] on span "Advanced Search" at bounding box center [103, 42] width 28 height 5
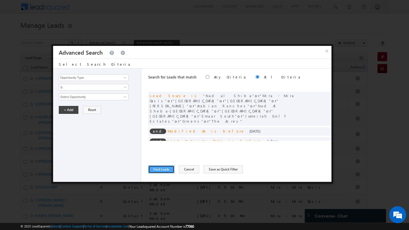
click at [161, 172] on button "Find Leads" at bounding box center [161, 170] width 26 height 8
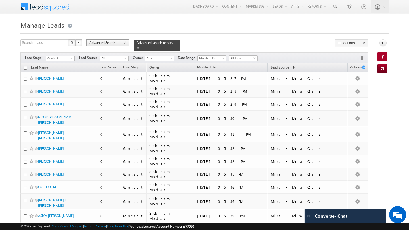
click at [104, 41] on span "Advanced Search" at bounding box center [103, 42] width 28 height 5
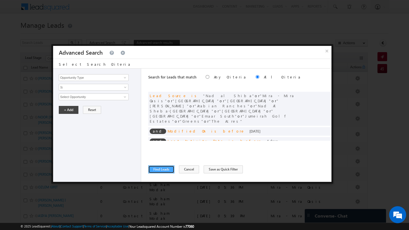
click at [161, 171] on button "Find Leads" at bounding box center [161, 170] width 26 height 8
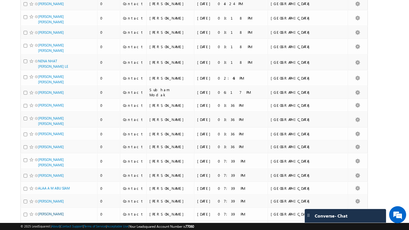
scroll to position [2926, 0]
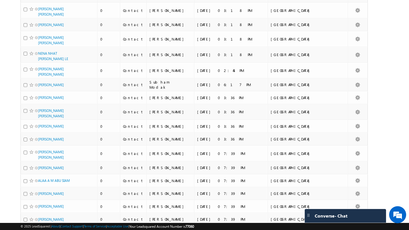
click at [40, 220] on li "100" at bounding box center [40, 220] width 14 height 6
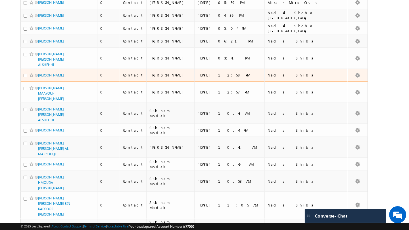
scroll to position [0, 0]
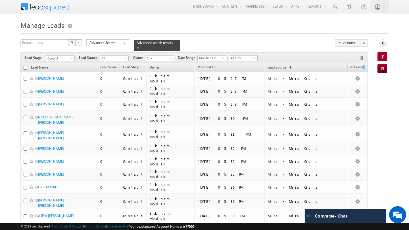
click at [26, 66] on input "checkbox" at bounding box center [26, 68] width 4 height 4
checkbox input "true"
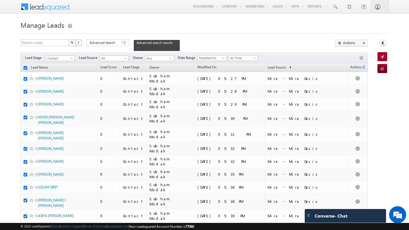
checkbox input "true"
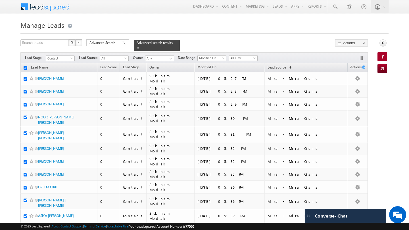
checkbox input "true"
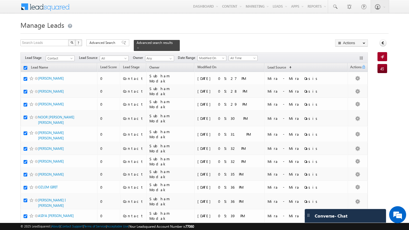
checkbox input "true"
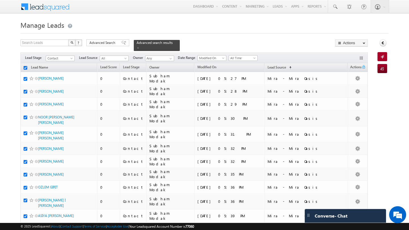
checkbox input "true"
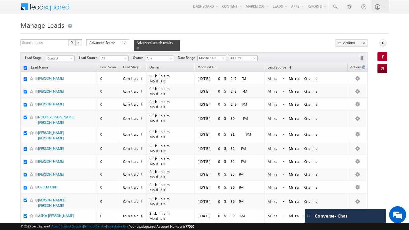
checkbox input "true"
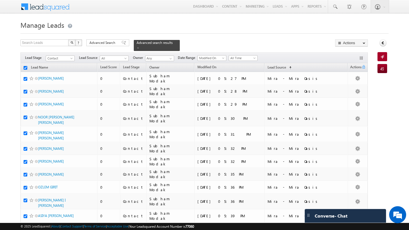
checkbox input "true"
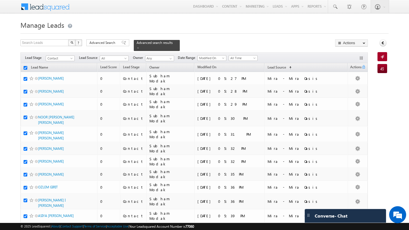
checkbox input "true"
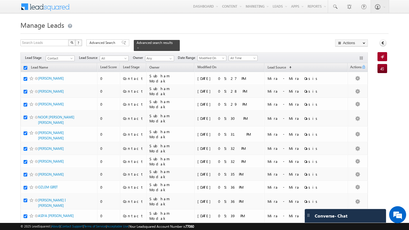
checkbox input "true"
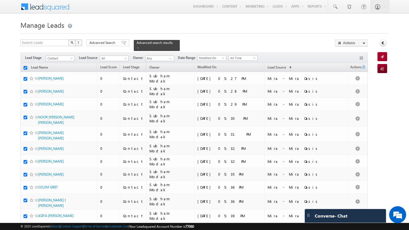
checkbox input "true"
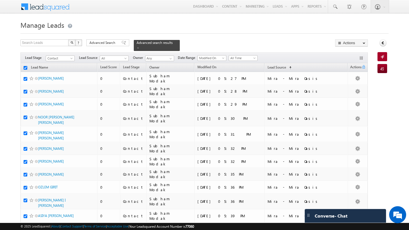
checkbox input "true"
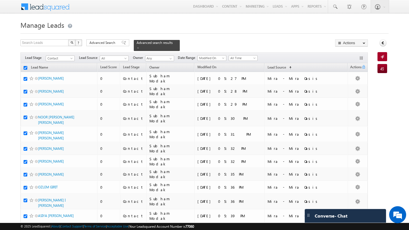
checkbox input "true"
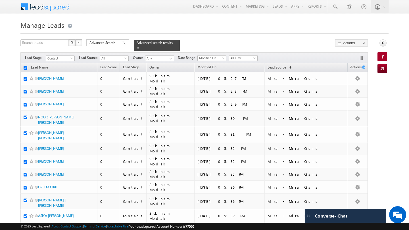
checkbox input "true"
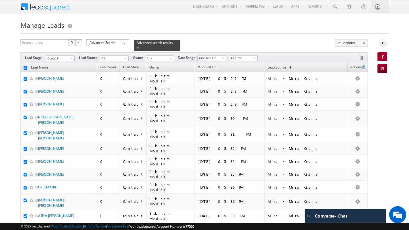
checkbox input "true"
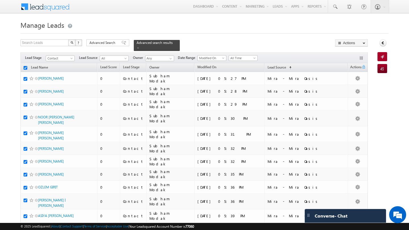
checkbox input "true"
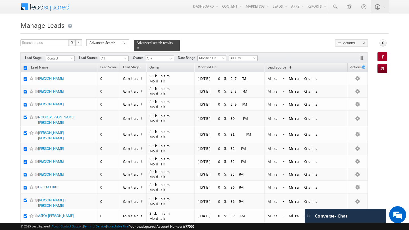
checkbox input "true"
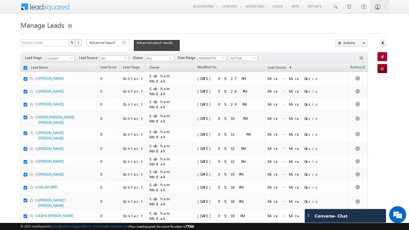
checkbox input "true"
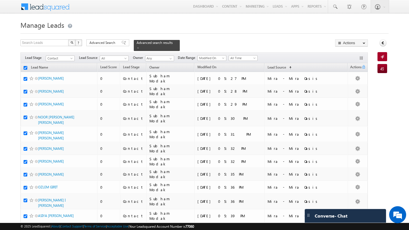
checkbox input "true"
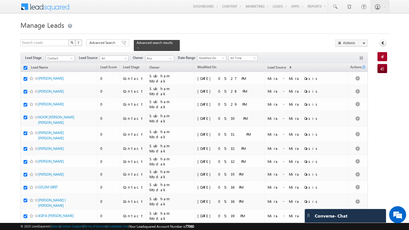
checkbox input "true"
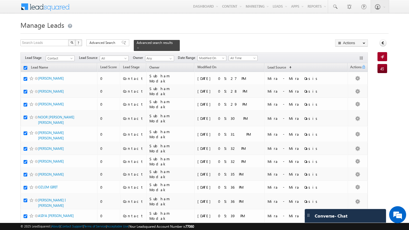
checkbox input "true"
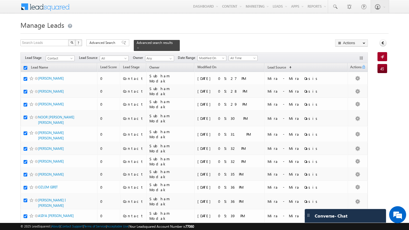
checkbox input "true"
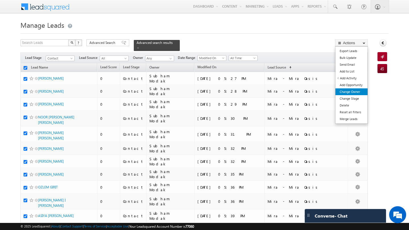
click at [355, 91] on link "Change Owner" at bounding box center [351, 92] width 32 height 7
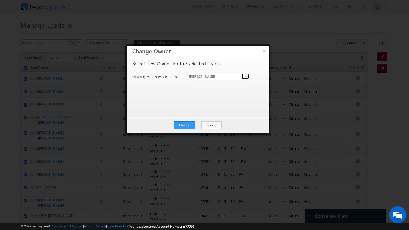
click at [247, 76] on span at bounding box center [246, 76] width 5 height 5
click at [201, 83] on link "[PERSON_NAME] [PERSON_NAME][EMAIL_ADDRESS][DOMAIN_NAME]" at bounding box center [219, 85] width 62 height 11
type input "[PERSON_NAME]"
click at [188, 122] on button "Change" at bounding box center [185, 125] width 22 height 8
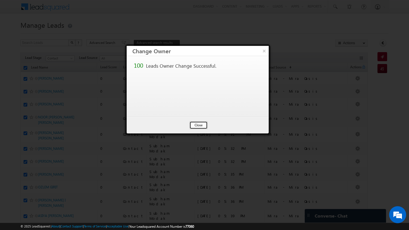
click at [202, 125] on button "Close" at bounding box center [198, 125] width 18 height 8
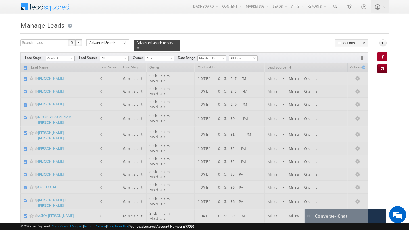
checkbox input "false"
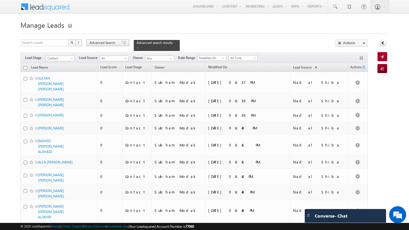
click at [105, 45] on span "Advanced Search" at bounding box center [103, 42] width 28 height 5
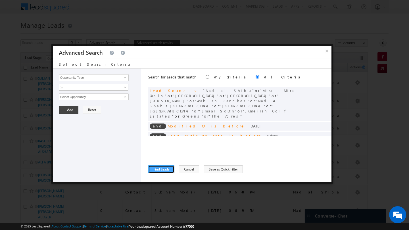
click at [163, 166] on button "Find Leads" at bounding box center [161, 170] width 26 height 8
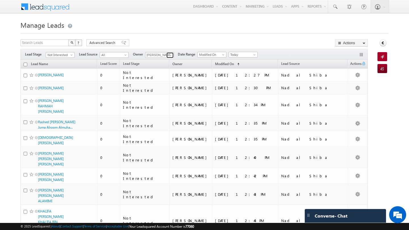
click at [168, 55] on link at bounding box center [169, 56] width 7 height 6
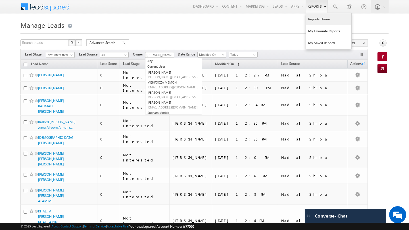
click at [312, 18] on link "Reports Home" at bounding box center [328, 19] width 45 height 12
